Goal: Information Seeking & Learning: Learn about a topic

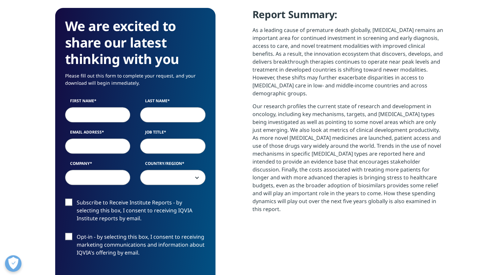
scroll to position [365, 390]
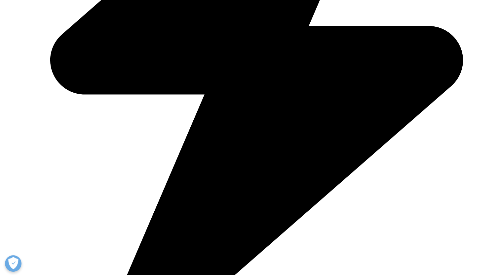
scroll to position [462, 0]
